Goal: Check status

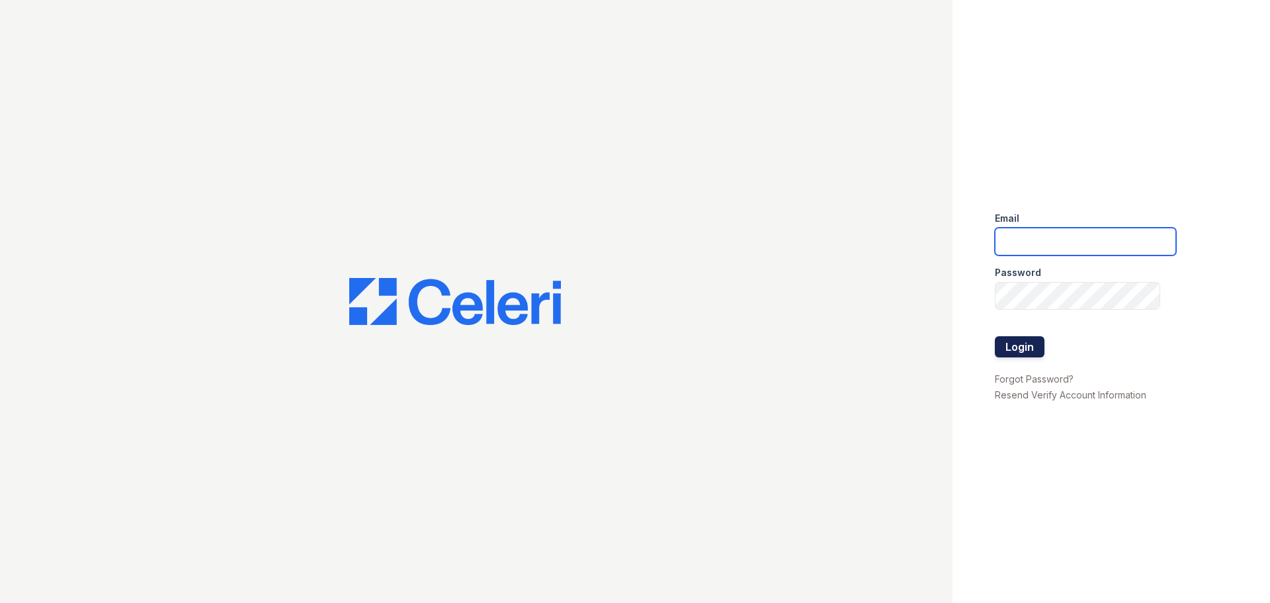
type input "edziurkiewicz@trinity-pm.com"
click at [1019, 346] on button "Login" at bounding box center [1020, 346] width 50 height 21
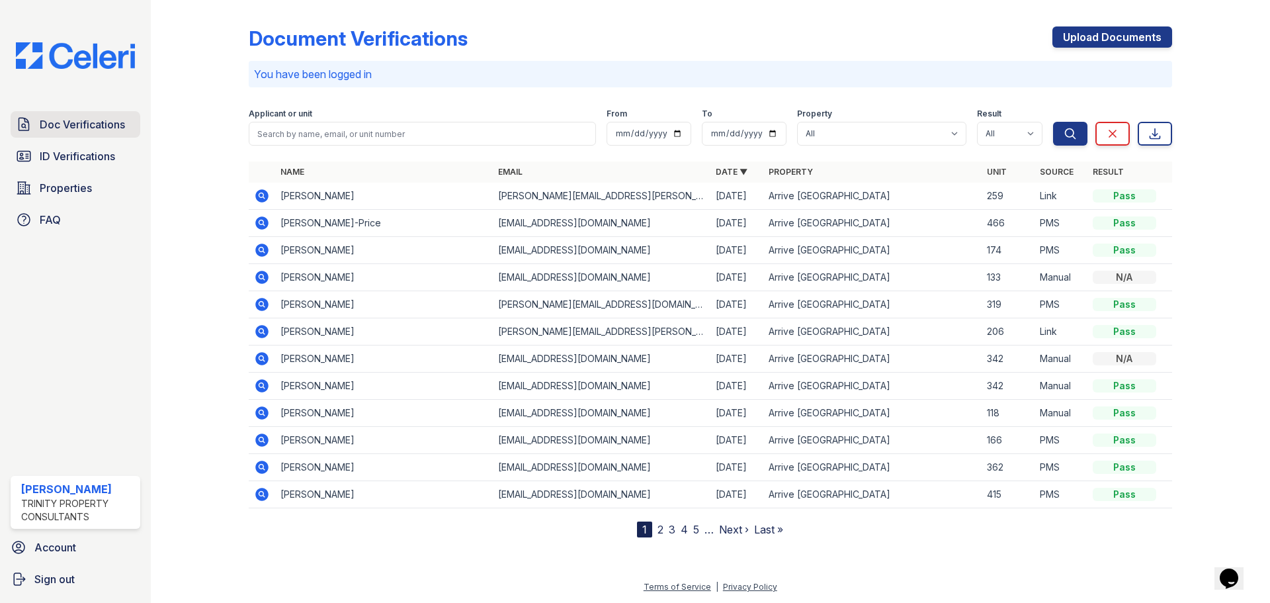
click at [87, 122] on span "Doc Verifications" at bounding box center [82, 124] width 85 height 16
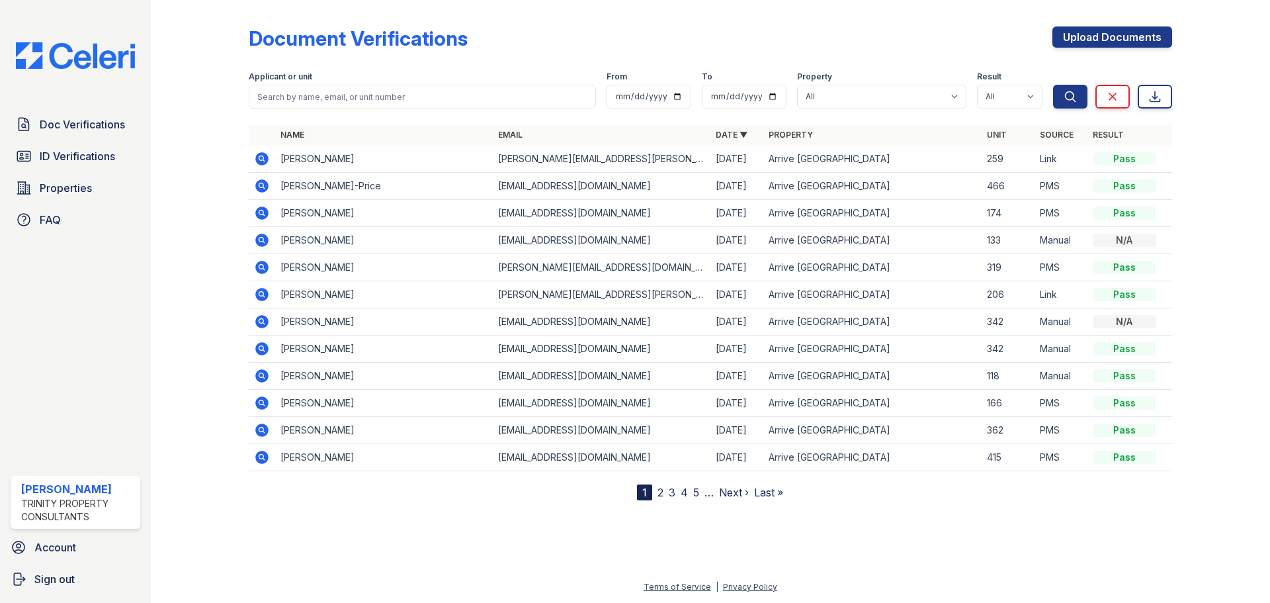
click at [261, 187] on icon at bounding box center [262, 186] width 16 height 16
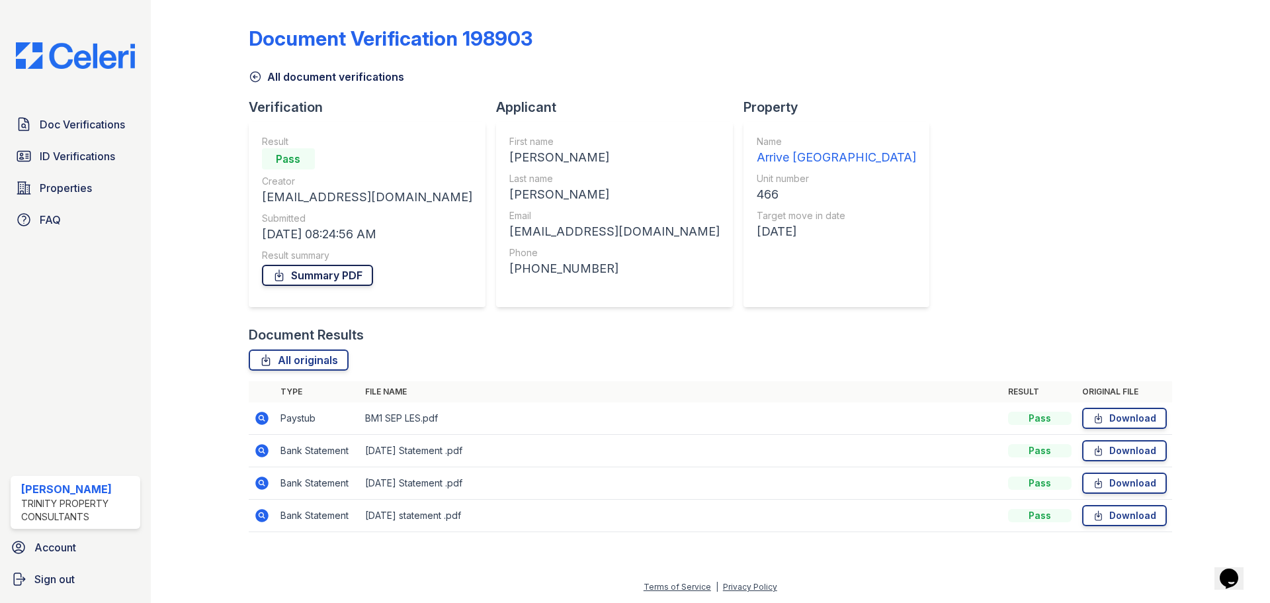
click at [323, 280] on link "Summary PDF" at bounding box center [317, 275] width 111 height 21
click at [68, 161] on span "ID Verifications" at bounding box center [77, 156] width 75 height 16
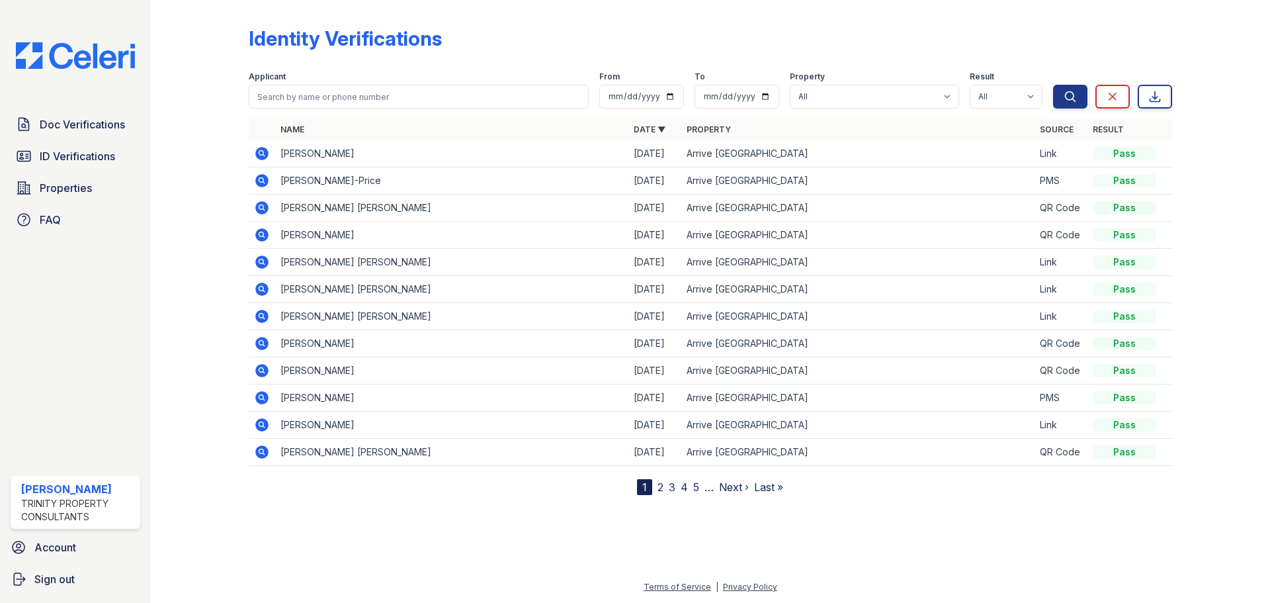
click at [265, 182] on icon at bounding box center [261, 180] width 13 height 13
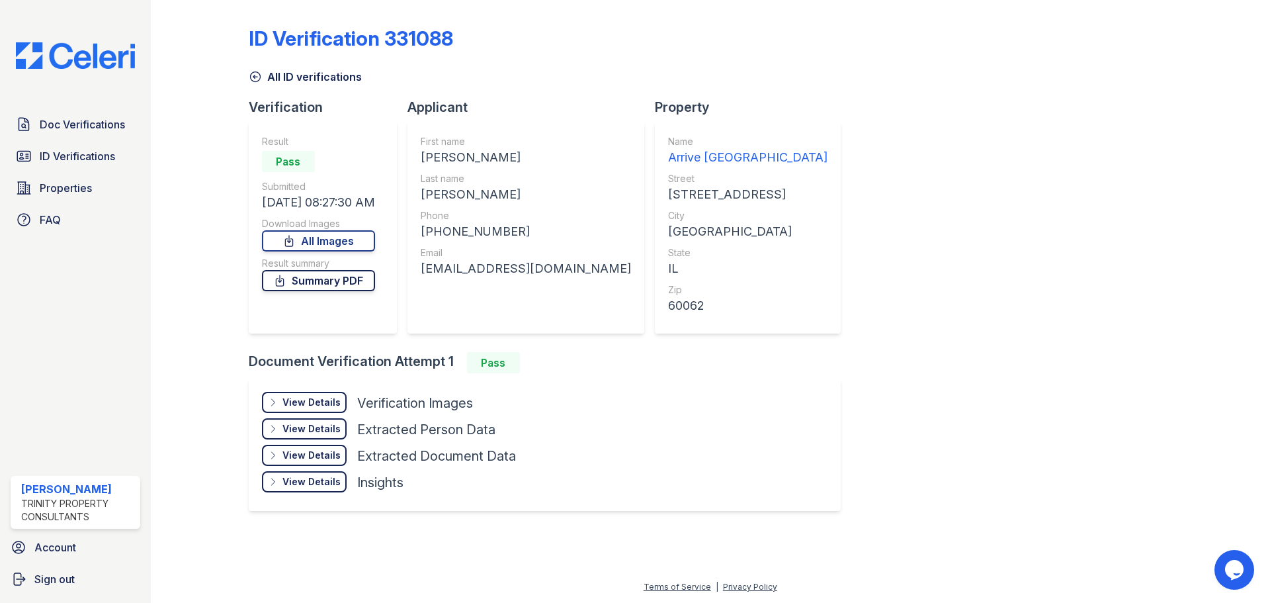
click at [326, 282] on link "Summary PDF" at bounding box center [318, 280] width 113 height 21
